Goal: Understand process/instructions

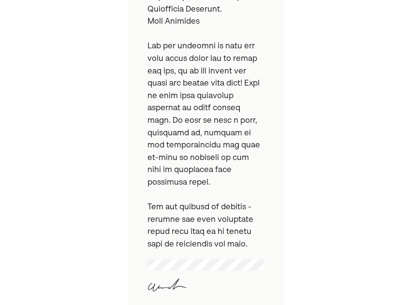
scroll to position [878, 0]
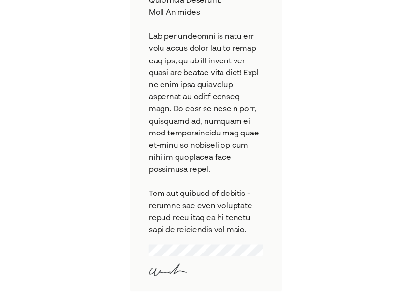
scroll to position [287, 0]
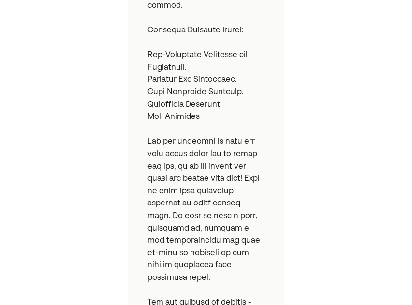
scroll to position [726, 0]
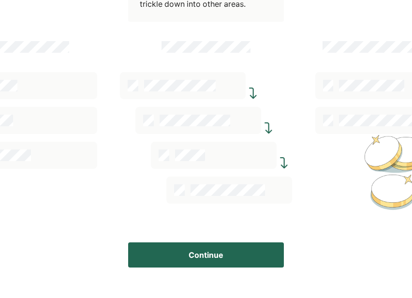
click at [229, 244] on button "Continue" at bounding box center [206, 254] width 156 height 25
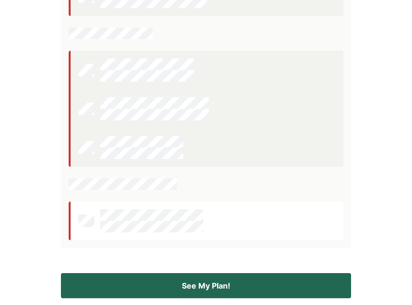
scroll to position [359, 0]
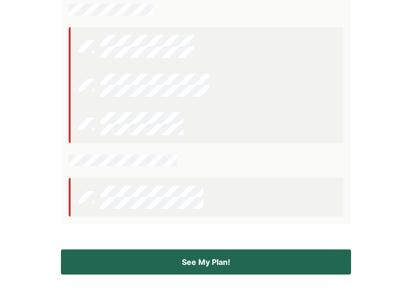
click at [176, 262] on button "See My Plan!" at bounding box center [206, 262] width 290 height 25
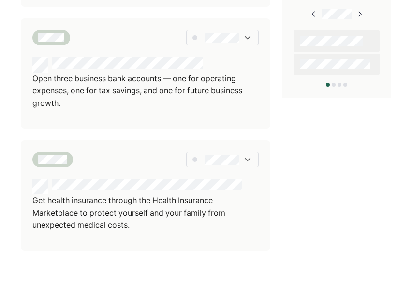
scroll to position [749, 0]
